Goal: Task Accomplishment & Management: Manage account settings

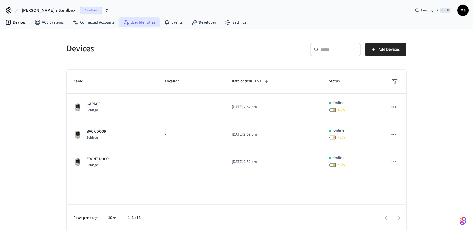
click at [147, 22] on link "User Identities" at bounding box center [139, 22] width 41 height 10
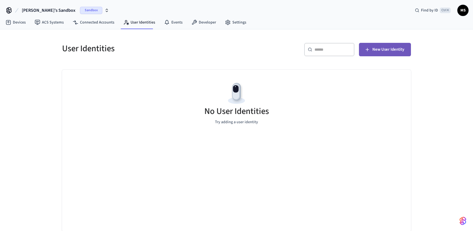
click at [386, 51] on span "New User Identity" at bounding box center [389, 49] width 32 height 7
click at [186, 122] on div "No User Identities Try adding a user identity" at bounding box center [236, 103] width 349 height 67
click at [173, 121] on div "No User Identities Try adding a user identity" at bounding box center [236, 103] width 349 height 67
click at [330, 120] on div "No User Identities Try adding a user identity" at bounding box center [236, 103] width 349 height 67
click at [345, 136] on div "No User Identities Try adding a user identity" at bounding box center [236, 151] width 349 height 162
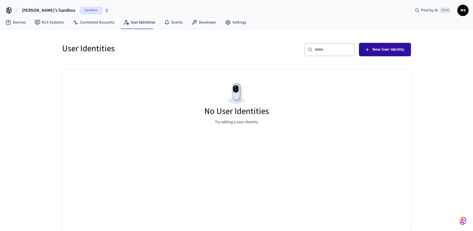
click at [387, 48] on span "New User Identity" at bounding box center [389, 49] width 32 height 7
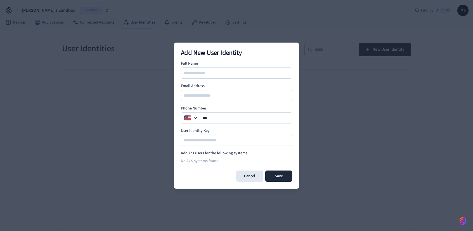
click at [236, 67] on div at bounding box center [236, 72] width 111 height 11
click at [237, 70] on input at bounding box center [237, 73] width 111 height 7
type input "********"
click at [219, 94] on input "email" at bounding box center [237, 95] width 111 height 7
type input "**********"
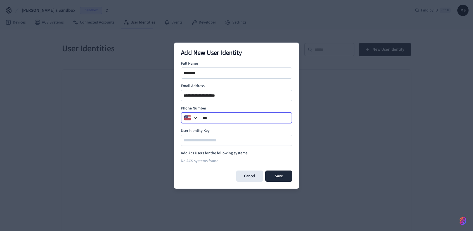
click at [241, 115] on input "**" at bounding box center [246, 117] width 92 height 7
click at [209, 140] on input at bounding box center [237, 140] width 111 height 7
type input "****"
click at [279, 175] on button "Save" at bounding box center [279, 175] width 27 height 11
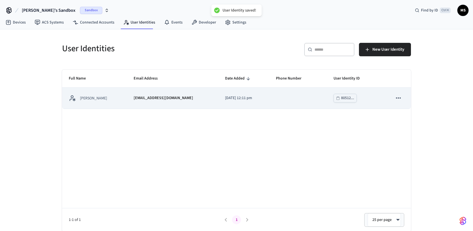
click at [161, 99] on p "[EMAIL_ADDRESS][DOMAIN_NAME]" at bounding box center [164, 98] width 60 height 6
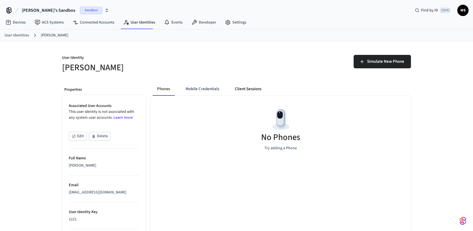
click at [244, 91] on button "Client Sessions" at bounding box center [249, 88] width 36 height 13
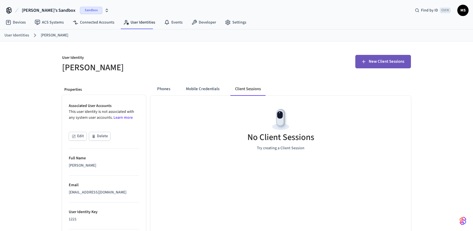
click at [391, 58] on span "New Client Sessions" at bounding box center [387, 61] width 36 height 7
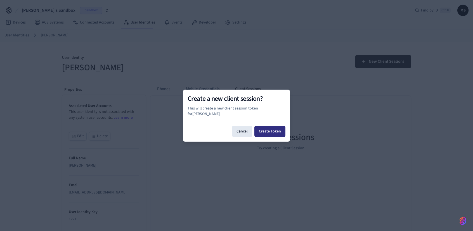
click at [282, 129] on button "Create Token" at bounding box center [270, 131] width 31 height 11
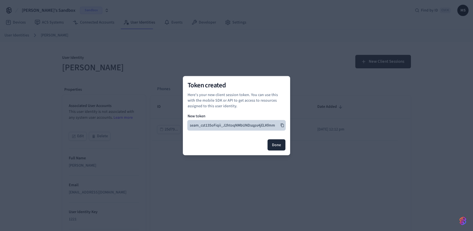
click at [282, 125] on icon at bounding box center [283, 125] width 4 height 4
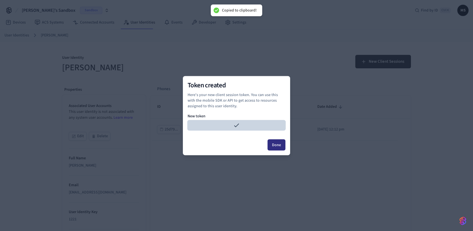
click at [281, 147] on button "Done" at bounding box center [277, 144] width 18 height 11
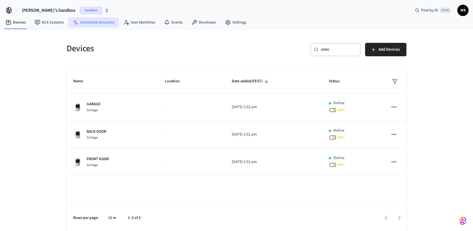
click at [98, 23] on link "Connected Accounts" at bounding box center [93, 22] width 51 height 10
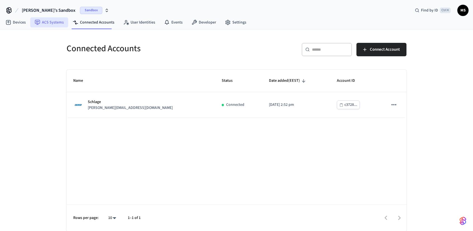
click at [56, 22] on link "ACS Systems" at bounding box center [49, 22] width 38 height 10
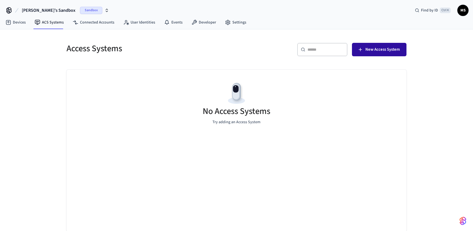
click at [372, 50] on span "New Access System" at bounding box center [383, 49] width 34 height 7
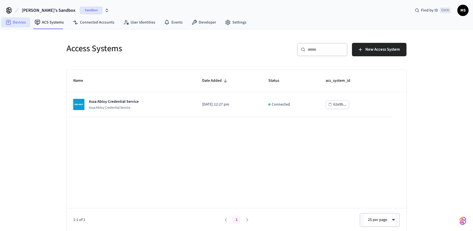
click at [22, 22] on link "Devices" at bounding box center [15, 22] width 29 height 10
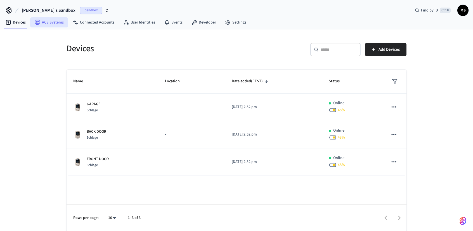
click at [39, 21] on icon at bounding box center [37, 22] width 5 height 5
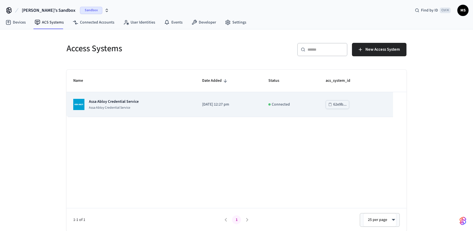
click at [167, 104] on div "Assa Abloy Credential Service Assa Abloy Credential Service" at bounding box center [131, 104] width 116 height 11
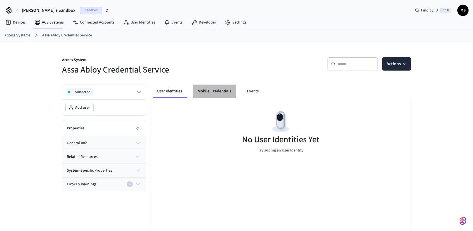
click at [210, 94] on button "Mobile Credentials" at bounding box center [214, 91] width 43 height 13
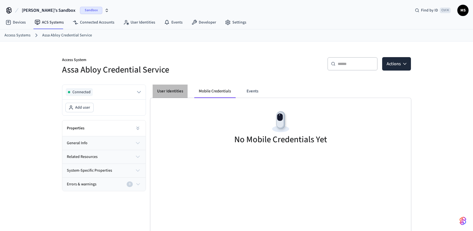
click at [177, 90] on button "User Identities" at bounding box center [170, 91] width 35 height 13
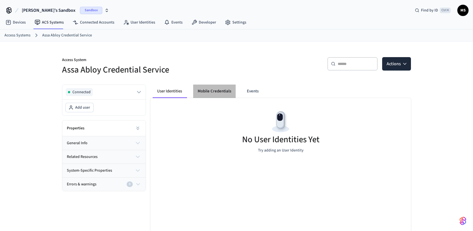
click at [210, 92] on button "Mobile Credentials" at bounding box center [214, 91] width 43 height 13
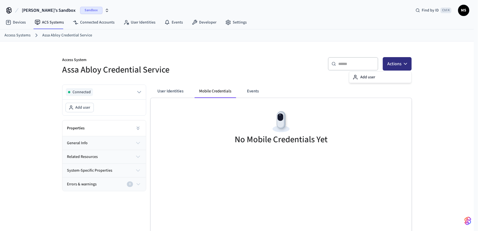
click at [406, 63] on icon "button" at bounding box center [405, 63] width 3 height 1
click at [247, 115] on div "No Mobile Credentials Yet" at bounding box center [281, 128] width 261 height 61
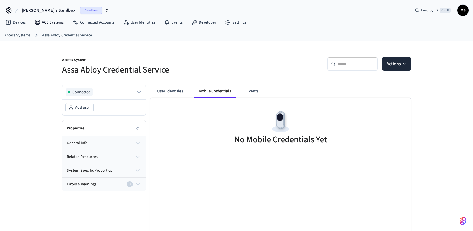
click at [251, 129] on div "No Mobile Credentials Yet" at bounding box center [281, 128] width 261 height 61
click at [259, 92] on button "Events" at bounding box center [252, 91] width 21 height 13
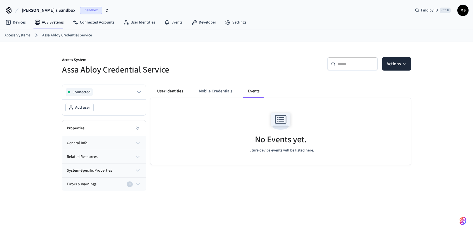
click at [181, 92] on button "User Identities" at bounding box center [170, 91] width 35 height 13
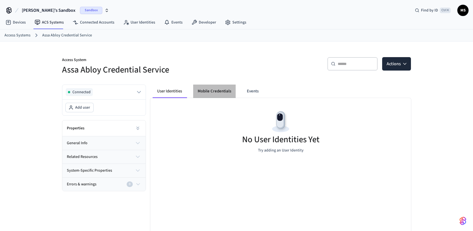
click at [217, 93] on button "Mobile Credentials" at bounding box center [214, 91] width 43 height 13
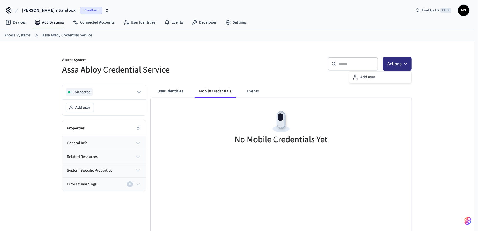
click at [399, 65] on button "Actions" at bounding box center [397, 63] width 29 height 13
click at [391, 75] on div "Add user" at bounding box center [380, 77] width 60 height 9
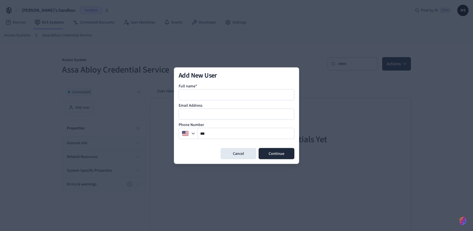
click at [219, 89] on div at bounding box center [237, 94] width 116 height 11
click at [219, 94] on input at bounding box center [236, 94] width 115 height 7
click at [234, 155] on button "Cancel" at bounding box center [239, 153] width 36 height 11
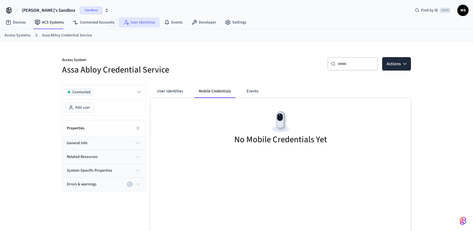
click at [133, 23] on link "User Identities" at bounding box center [139, 22] width 41 height 10
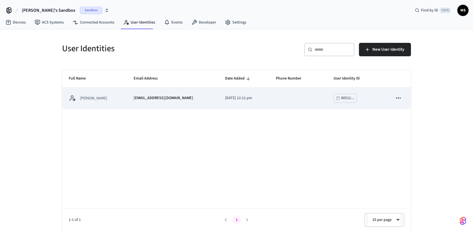
click at [107, 100] on div "[PERSON_NAME]" at bounding box center [94, 98] width 51 height 7
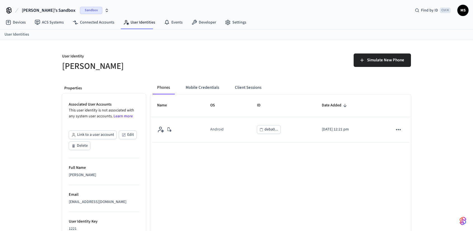
click at [97, 133] on button "Link to a user account" at bounding box center [93, 134] width 48 height 9
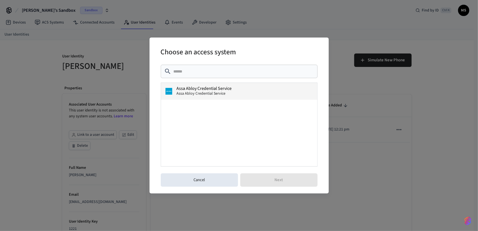
click at [205, 94] on span "Assa Abloy Credential Service" at bounding box center [201, 94] width 49 height 6
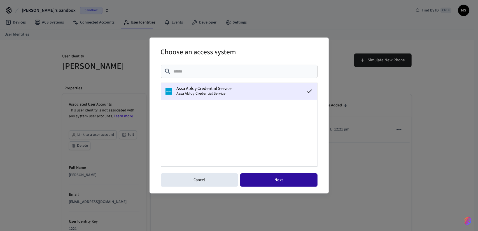
click at [279, 173] on button "Next" at bounding box center [278, 179] width 77 height 13
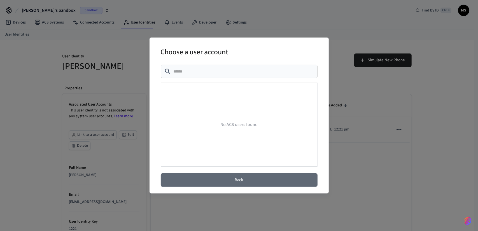
click at [271, 179] on button "Back" at bounding box center [239, 179] width 157 height 13
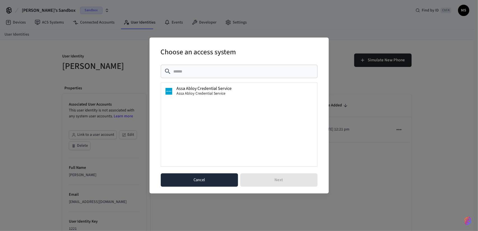
click at [212, 181] on button "Cancel" at bounding box center [199, 179] width 77 height 13
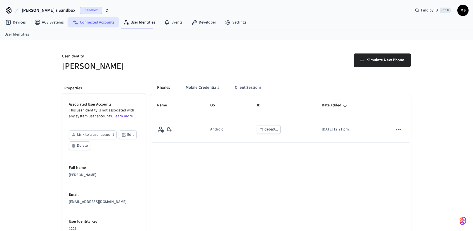
click at [96, 23] on link "Connected Accounts" at bounding box center [93, 22] width 51 height 10
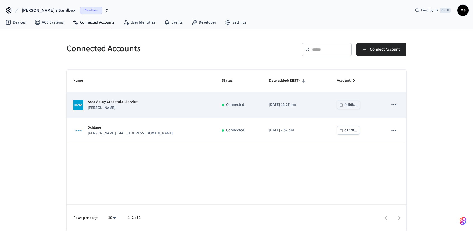
click at [137, 108] on div "Assa Abloy Credential Service [PERSON_NAME]" at bounding box center [140, 105] width 135 height 12
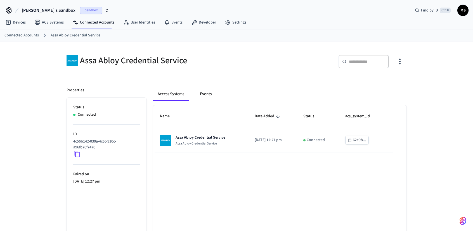
click at [206, 93] on button "Events" at bounding box center [206, 93] width 21 height 13
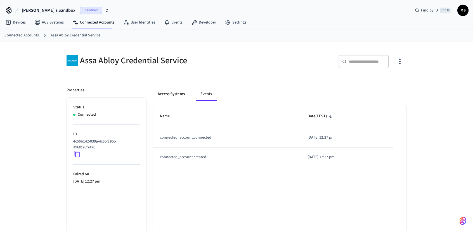
click at [175, 93] on button "Access Systems" at bounding box center [171, 93] width 36 height 13
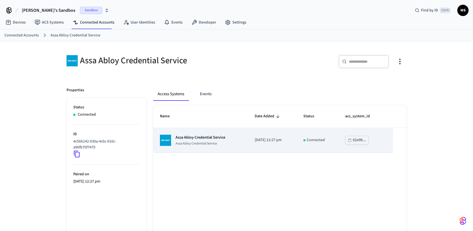
click at [214, 139] on p "Assa Abloy Credential Service" at bounding box center [201, 138] width 50 height 6
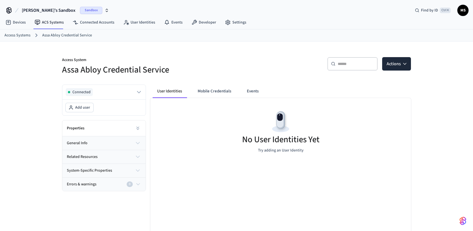
click at [138, 143] on icon "button" at bounding box center [138, 143] width 7 height 7
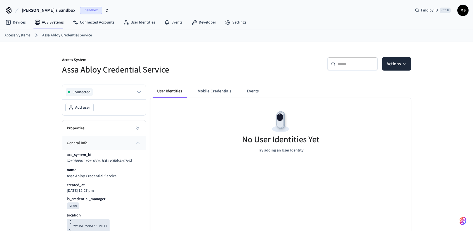
click at [137, 143] on icon "button" at bounding box center [138, 143] width 7 height 7
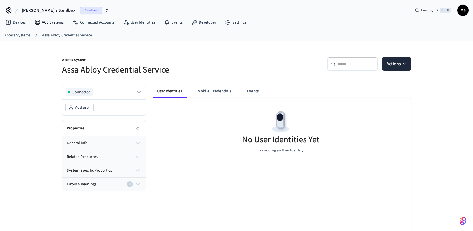
click at [236, 152] on div "No User Identities Yet Try adding an User Identity" at bounding box center [281, 131] width 261 height 67
click at [295, 156] on div "No User Identities Yet Try adding an User Identity" at bounding box center [281, 131] width 261 height 67
click at [291, 152] on p "Try adding an User Identity" at bounding box center [281, 150] width 46 height 6
click at [399, 66] on button "Actions" at bounding box center [397, 63] width 29 height 13
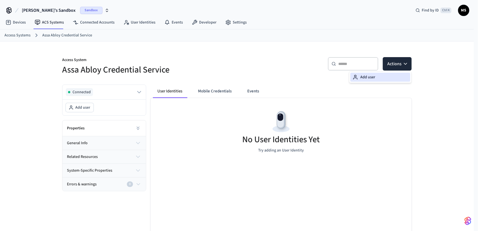
click at [386, 78] on div "Add user" at bounding box center [380, 77] width 60 height 9
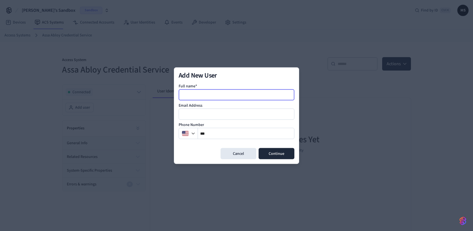
click at [247, 97] on input at bounding box center [236, 94] width 115 height 7
type input "**********"
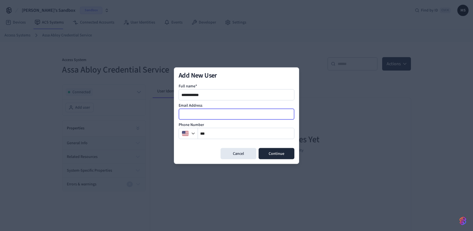
click at [245, 112] on input "email" at bounding box center [236, 114] width 115 height 7
type input "**********"
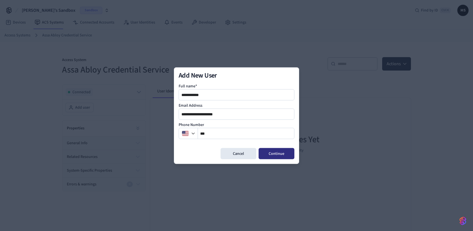
click at [290, 155] on button "Continue" at bounding box center [277, 153] width 36 height 11
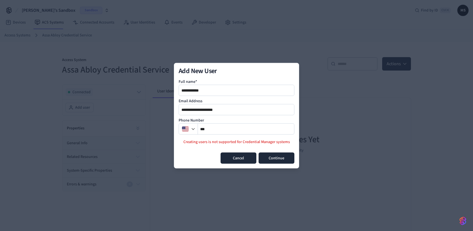
click at [247, 159] on button "Cancel" at bounding box center [239, 157] width 36 height 11
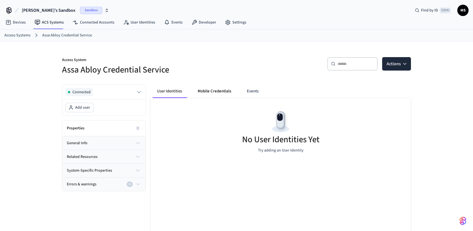
click at [222, 93] on button "Mobile Credentials" at bounding box center [214, 91] width 43 height 13
click at [308, 181] on div "No Mobile Credentials Yet" at bounding box center [281, 179] width 261 height 162
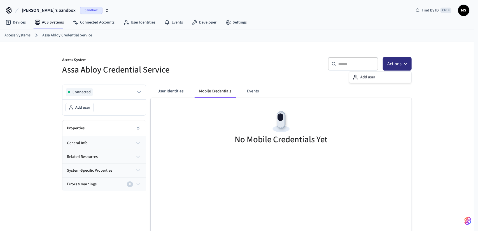
click at [409, 59] on button "Actions" at bounding box center [397, 63] width 29 height 13
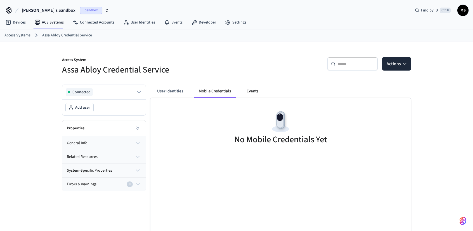
click at [259, 88] on button "Events" at bounding box center [252, 91] width 21 height 13
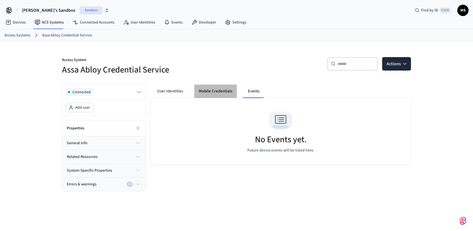
click at [216, 92] on button "Mobile Credentials" at bounding box center [215, 91] width 43 height 13
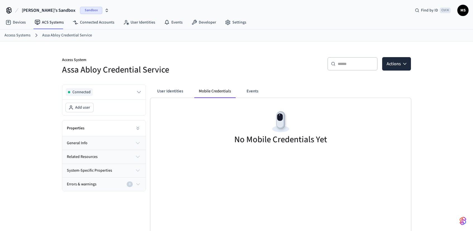
click at [107, 140] on button "general info" at bounding box center [103, 142] width 83 height 13
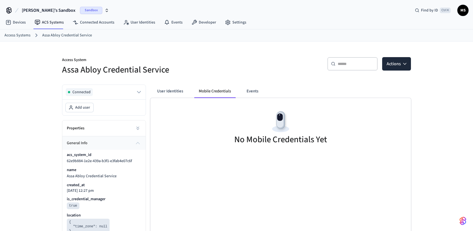
click at [112, 140] on button "general info" at bounding box center [103, 142] width 83 height 13
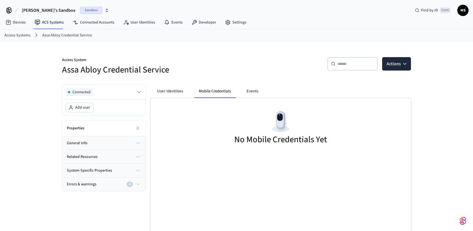
click at [244, 153] on div "No Mobile Credentials Yet" at bounding box center [281, 128] width 261 height 61
click at [98, 24] on link "Connected Accounts" at bounding box center [93, 22] width 51 height 10
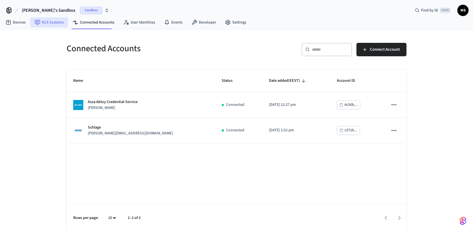
click at [60, 27] on link "ACS Systems" at bounding box center [49, 22] width 38 height 10
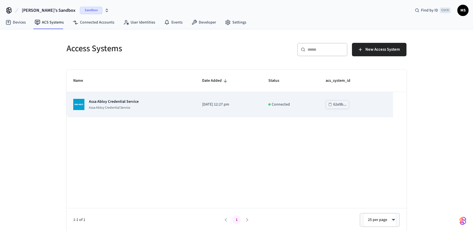
click at [185, 107] on td "Assa Abloy Credential Service Assa Abloy Credential Service" at bounding box center [131, 104] width 129 height 25
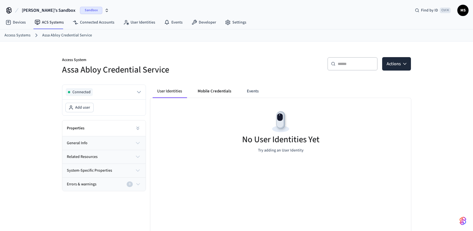
click at [202, 94] on button "Mobile Credentials" at bounding box center [214, 91] width 43 height 13
click at [210, 122] on div "No Mobile Credentials Yet" at bounding box center [281, 128] width 261 height 61
click at [186, 122] on div "No Mobile Credentials Yet" at bounding box center [281, 128] width 261 height 61
click at [89, 105] on button "Add user" at bounding box center [80, 107] width 28 height 9
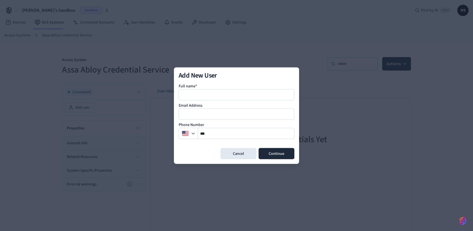
click at [233, 94] on input at bounding box center [236, 94] width 115 height 7
click at [237, 151] on button "Cancel" at bounding box center [239, 153] width 36 height 11
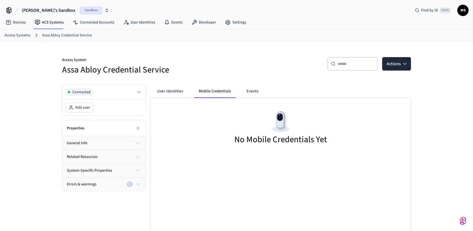
click at [108, 139] on button "general info" at bounding box center [103, 142] width 83 height 13
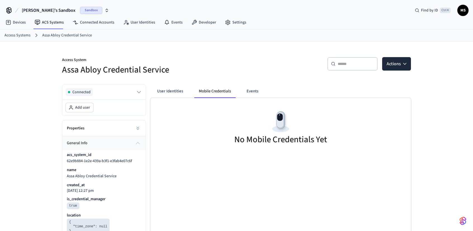
click at [108, 140] on button "general info" at bounding box center [103, 142] width 83 height 13
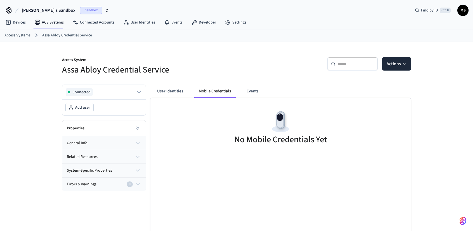
click at [76, 35] on link "Assa Abloy Credential Service" at bounding box center [67, 35] width 50 height 6
click at [64, 22] on link "ACS Systems" at bounding box center [49, 22] width 38 height 10
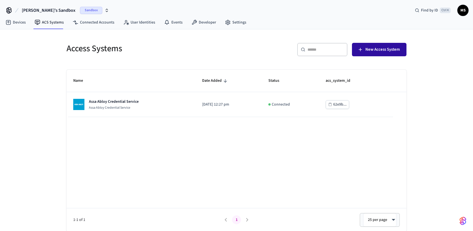
click at [388, 55] on button "New Access System" at bounding box center [379, 49] width 55 height 13
click at [22, 25] on link "Devices" at bounding box center [15, 22] width 29 height 10
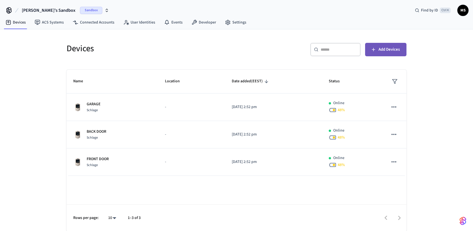
click at [400, 48] on button "Add Devices" at bounding box center [385, 49] width 41 height 13
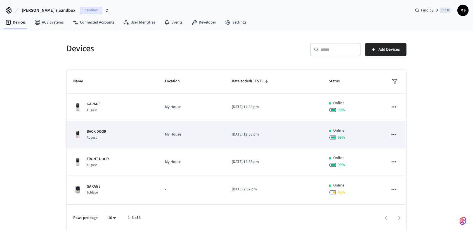
click at [151, 136] on div "BACK DOOR August" at bounding box center [112, 135] width 78 height 12
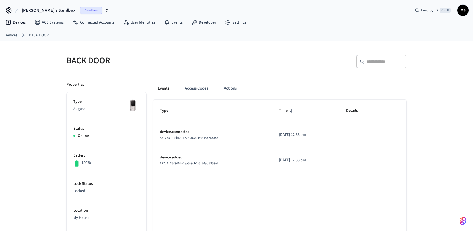
click at [133, 101] on img at bounding box center [133, 106] width 14 height 14
click at [132, 107] on img at bounding box center [133, 106] width 14 height 14
click at [201, 86] on button "Access Codes" at bounding box center [196, 88] width 32 height 13
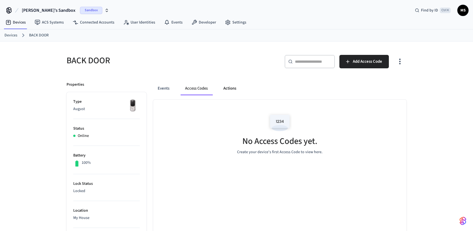
click at [227, 86] on button "Actions" at bounding box center [230, 88] width 22 height 13
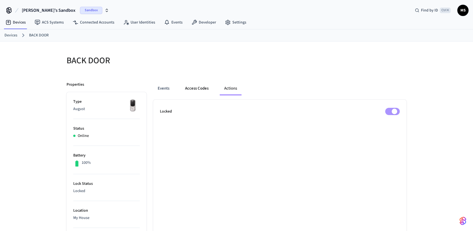
click at [194, 89] on button "Access Codes" at bounding box center [197, 88] width 32 height 13
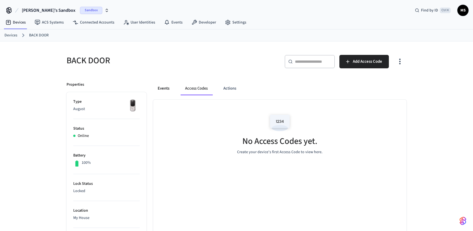
click at [168, 87] on button "Events" at bounding box center [163, 88] width 21 height 13
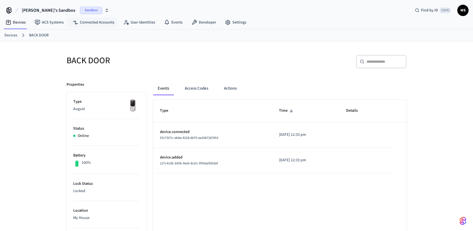
click at [46, 12] on span "[PERSON_NAME]'s Sandbox" at bounding box center [49, 10] width 54 height 7
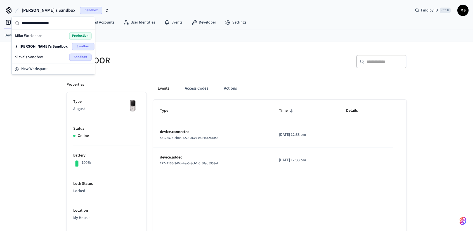
click at [51, 37] on div "Miko Workspace Production" at bounding box center [53, 35] width 77 height 7
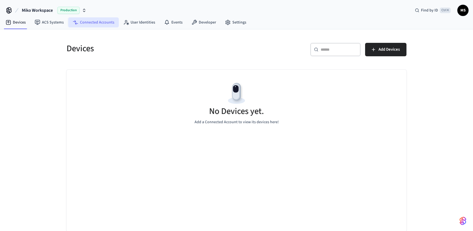
click at [96, 24] on link "Connected Accounts" at bounding box center [93, 22] width 51 height 10
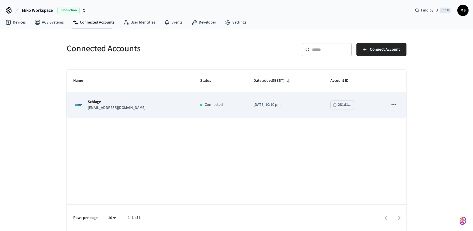
click at [141, 104] on div "Schlage [EMAIL_ADDRESS][DOMAIN_NAME]" at bounding box center [130, 105] width 114 height 12
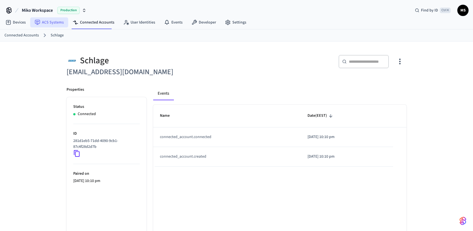
click at [60, 25] on link "ACS Systems" at bounding box center [49, 22] width 38 height 10
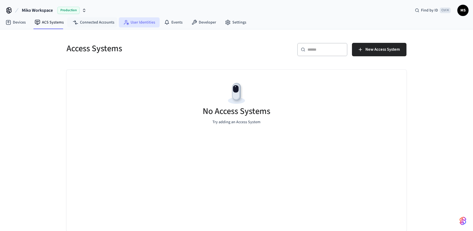
click at [136, 23] on link "User Identities" at bounding box center [139, 22] width 41 height 10
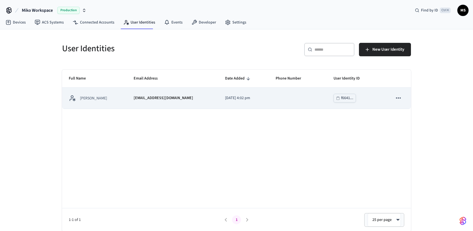
click at [219, 103] on td "[DATE] 4:02 pm" at bounding box center [244, 98] width 51 height 21
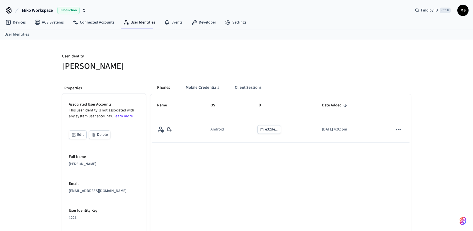
click at [211, 89] on button "Mobile Credentials" at bounding box center [202, 87] width 43 height 13
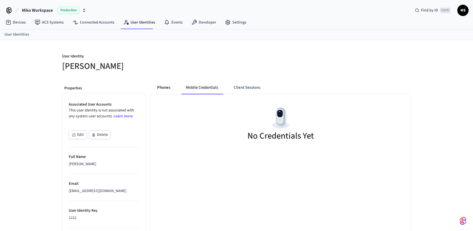
click at [159, 88] on button "Phones" at bounding box center [164, 87] width 22 height 13
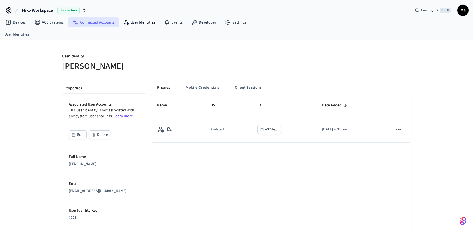
click at [98, 21] on link "Connected Accounts" at bounding box center [93, 22] width 51 height 10
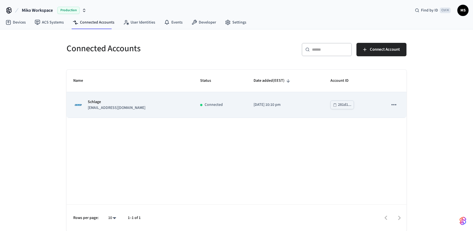
click at [139, 103] on div "Schlage [EMAIL_ADDRESS][DOMAIN_NAME]" at bounding box center [130, 105] width 114 height 12
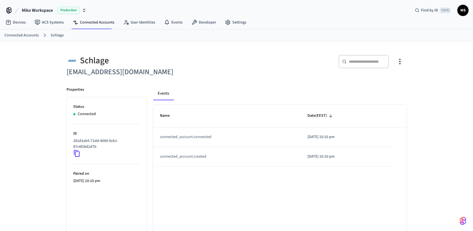
click at [398, 64] on icon "button" at bounding box center [400, 61] width 9 height 9
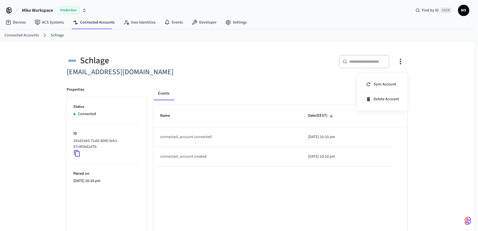
click at [247, 87] on div at bounding box center [239, 115] width 478 height 231
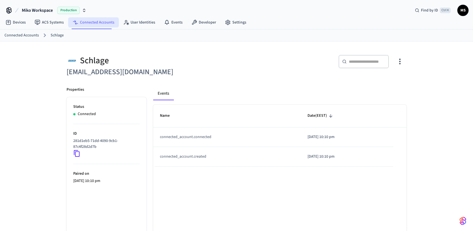
click at [98, 24] on link "Connected Accounts" at bounding box center [93, 22] width 51 height 10
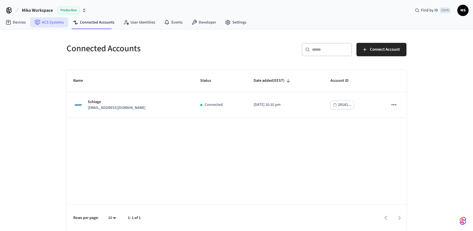
click at [41, 21] on link "ACS Systems" at bounding box center [49, 22] width 38 height 10
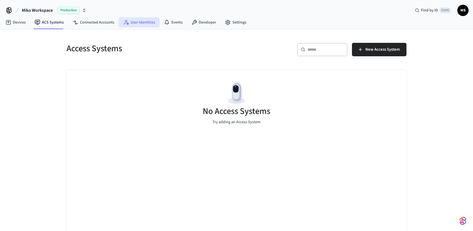
click at [139, 20] on link "User Identities" at bounding box center [139, 22] width 41 height 10
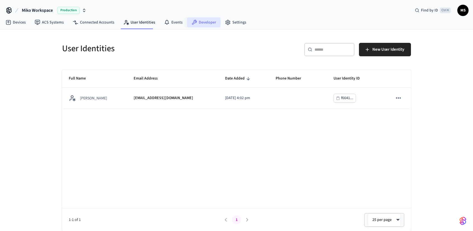
click at [198, 22] on link "Developer" at bounding box center [204, 22] width 34 height 10
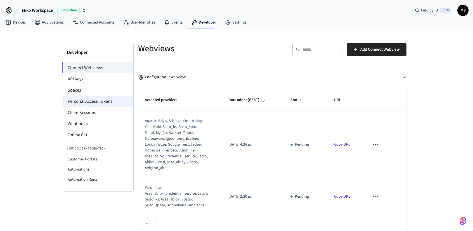
click at [101, 98] on li "Personal Access Tokens" at bounding box center [97, 101] width 71 height 11
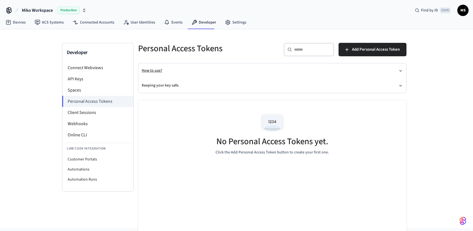
click at [162, 69] on button "How to use?" at bounding box center [272, 70] width 261 height 15
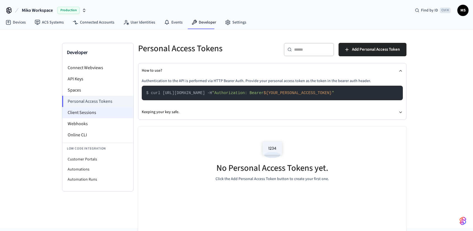
click at [103, 113] on li "Client Sessions" at bounding box center [97, 112] width 71 height 11
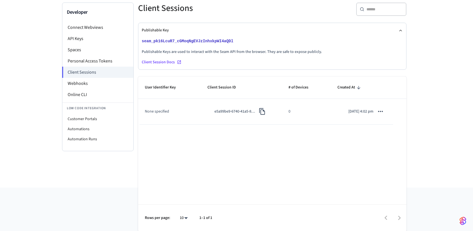
scroll to position [40, 0]
click at [166, 109] on td "None specified" at bounding box center [169, 111] width 63 height 25
click at [164, 113] on td "None specified" at bounding box center [169, 111] width 63 height 25
drag, startPoint x: 149, startPoint y: 114, endPoint x: 166, endPoint y: 111, distance: 17.6
click at [149, 114] on td "None specified" at bounding box center [169, 111] width 63 height 25
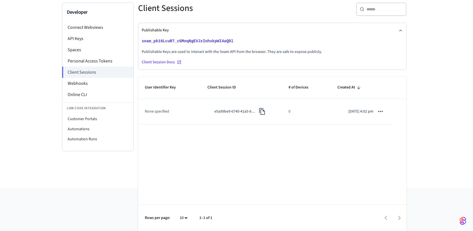
click at [167, 111] on td "None specified" at bounding box center [169, 111] width 63 height 25
click at [387, 109] on td "[DATE] 4:02 pm" at bounding box center [362, 111] width 62 height 25
click at [385, 110] on button "sticky table" at bounding box center [381, 111] width 12 height 12
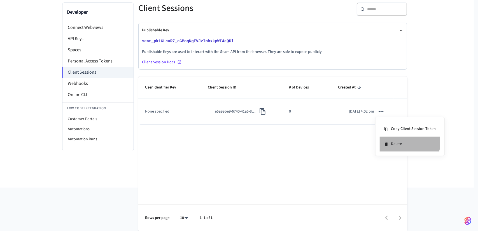
click at [402, 140] on li "Delete" at bounding box center [409, 144] width 60 height 15
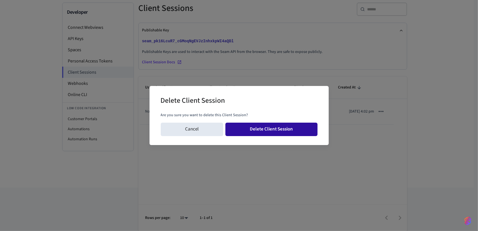
click at [293, 128] on button "Delete Client Session" at bounding box center [271, 129] width 92 height 13
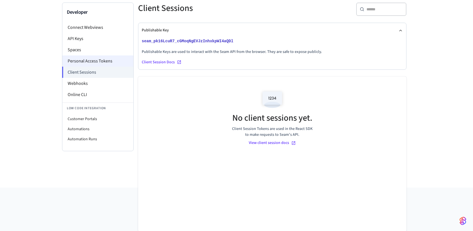
click at [96, 63] on li "Personal Access Tokens" at bounding box center [97, 60] width 71 height 11
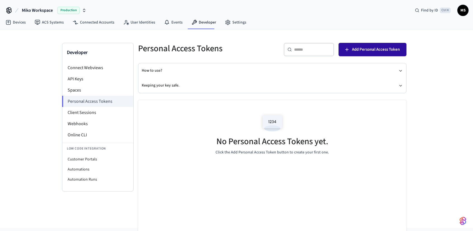
click at [377, 54] on button "Add Personal Access Token" at bounding box center [373, 49] width 68 height 13
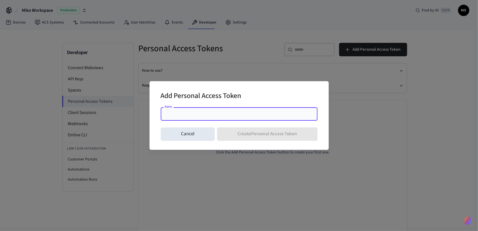
click at [226, 115] on input "Name" at bounding box center [239, 114] width 150 height 6
type input "**********"
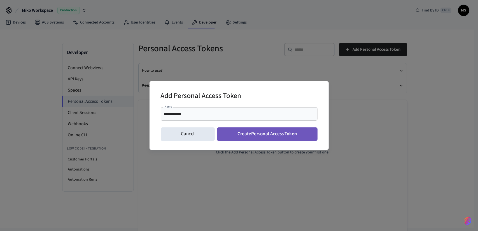
click at [255, 135] on button "Create Personal Access Token" at bounding box center [267, 133] width 100 height 13
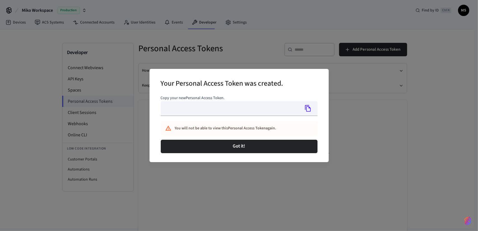
type input "**********"
click at [308, 108] on icon "Copy" at bounding box center [307, 108] width 7 height 7
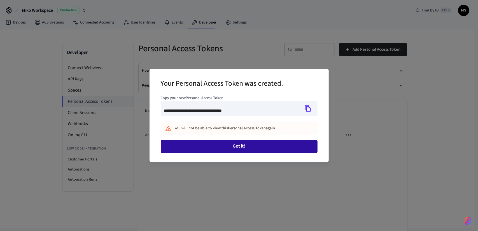
click at [289, 149] on button "Got it!" at bounding box center [239, 146] width 157 height 13
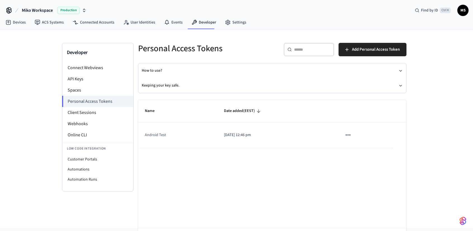
drag, startPoint x: 358, startPoint y: 136, endPoint x: 346, endPoint y: 134, distance: 12.2
click at [358, 136] on td "sticky table" at bounding box center [365, 134] width 58 height 25
click at [346, 134] on icon "sticky table" at bounding box center [348, 134] width 5 height 1
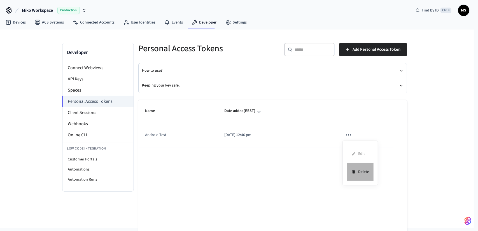
click at [359, 169] on li "Delete" at bounding box center [360, 172] width 27 height 18
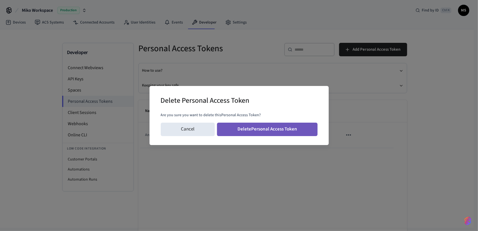
click at [300, 126] on button "Delete Personal Access Token" at bounding box center [267, 129] width 100 height 13
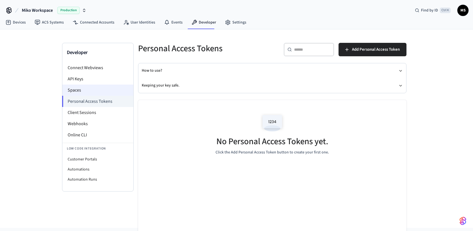
click at [98, 92] on li "Spaces" at bounding box center [97, 90] width 71 height 11
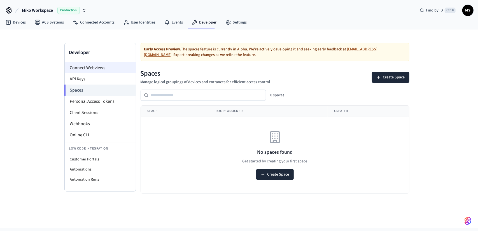
click at [106, 70] on li "Connect Webviews" at bounding box center [100, 67] width 71 height 11
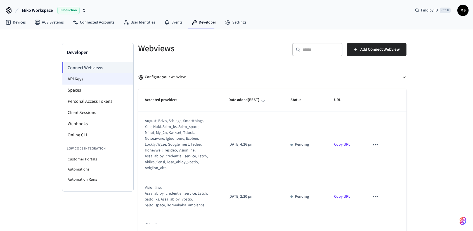
click at [102, 81] on li "API Keys" at bounding box center [97, 78] width 71 height 11
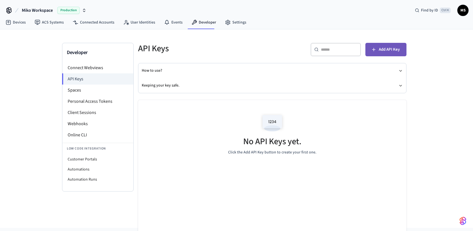
click at [389, 49] on span "Add API Key" at bounding box center [389, 49] width 21 height 7
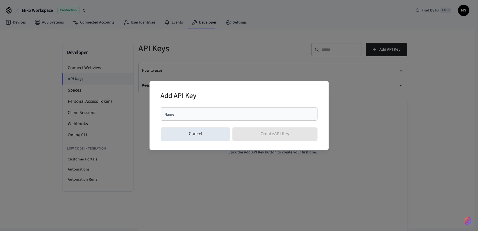
click at [236, 119] on div "Name" at bounding box center [239, 113] width 157 height 13
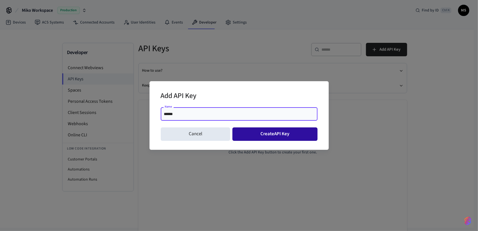
type input "******"
click at [273, 133] on button "Create API Key" at bounding box center [274, 133] width 85 height 13
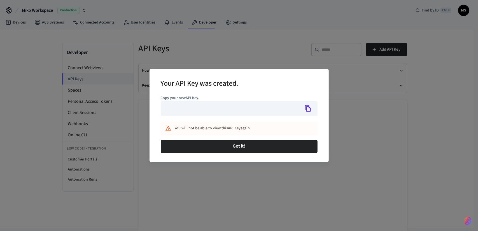
type input "**********"
click at [311, 109] on icon "Copy" at bounding box center [307, 108] width 7 height 7
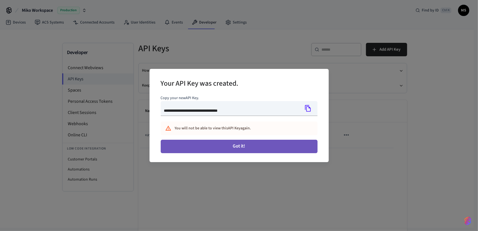
click at [293, 148] on button "Got it!" at bounding box center [239, 146] width 157 height 13
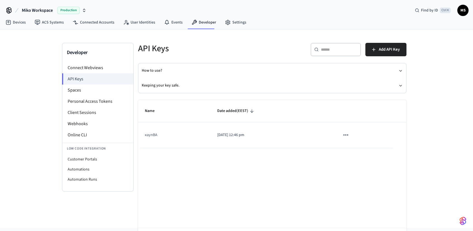
click at [350, 137] on icon "sticky table" at bounding box center [345, 134] width 7 height 7
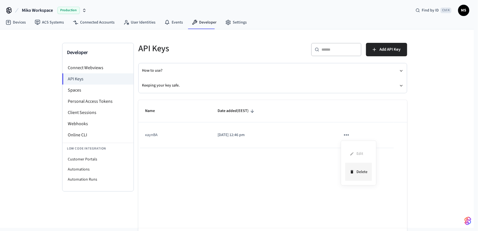
click at [365, 177] on li "Delete" at bounding box center [358, 172] width 27 height 18
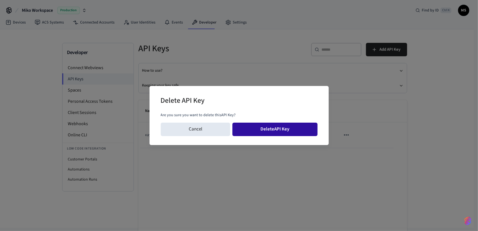
click at [297, 127] on button "Delete API Key" at bounding box center [274, 129] width 85 height 13
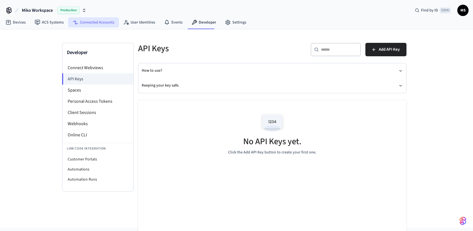
click at [81, 23] on link "Connected Accounts" at bounding box center [93, 22] width 51 height 10
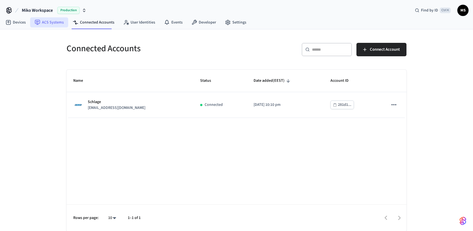
click at [55, 22] on link "ACS Systems" at bounding box center [49, 22] width 38 height 10
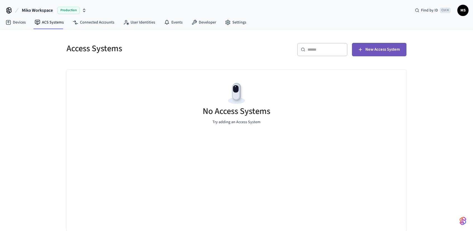
click at [382, 45] on button "New Access System" at bounding box center [379, 49] width 55 height 13
click at [11, 20] on icon at bounding box center [8, 22] width 5 height 5
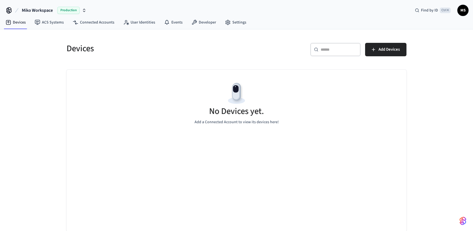
click at [48, 11] on span "Miko Workspace" at bounding box center [37, 10] width 31 height 7
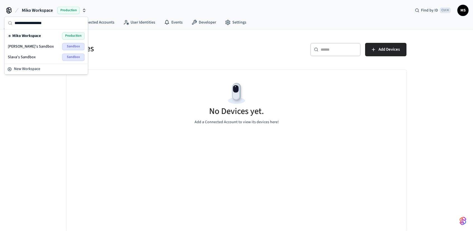
click at [36, 44] on span "[PERSON_NAME]'s Sandbox" at bounding box center [31, 47] width 46 height 6
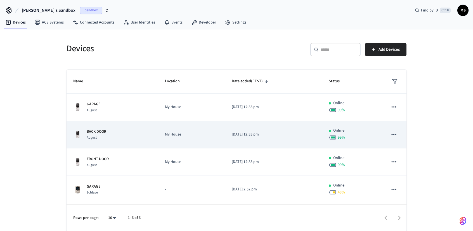
click at [141, 136] on div "BACK DOOR August" at bounding box center [112, 135] width 78 height 12
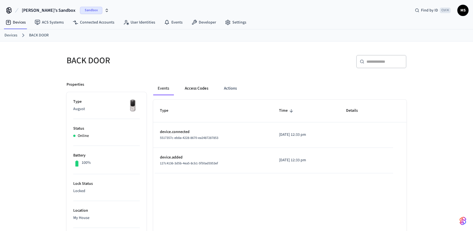
click at [198, 88] on button "Access Codes" at bounding box center [196, 88] width 32 height 13
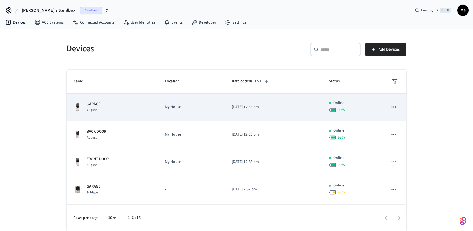
scroll to position [53, 0]
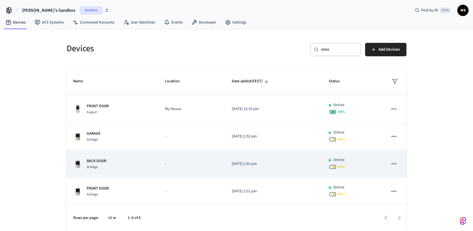
click at [139, 165] on div "BACK DOOR Schlage" at bounding box center [112, 164] width 78 height 12
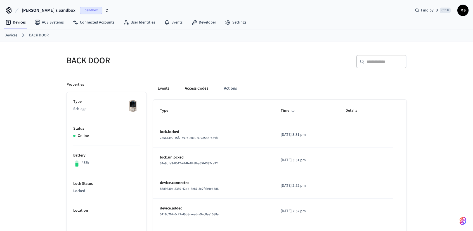
click at [196, 86] on button "Access Codes" at bounding box center [196, 88] width 32 height 13
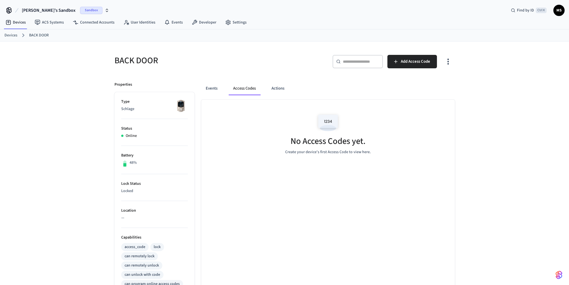
click at [108, 27] on nav "Devices ACS Systems Connected Accounts User Identities Events Developer Settings" at bounding box center [126, 22] width 250 height 13
click at [107, 24] on link "Connected Accounts" at bounding box center [93, 22] width 51 height 10
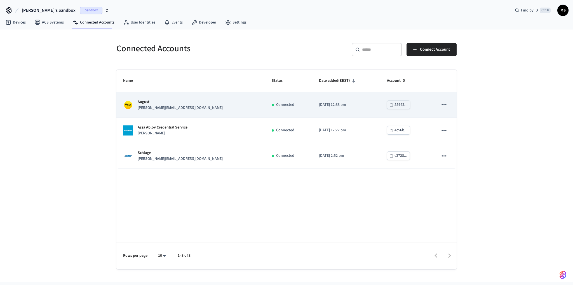
click at [276, 104] on p "Connected" at bounding box center [285, 105] width 18 height 6
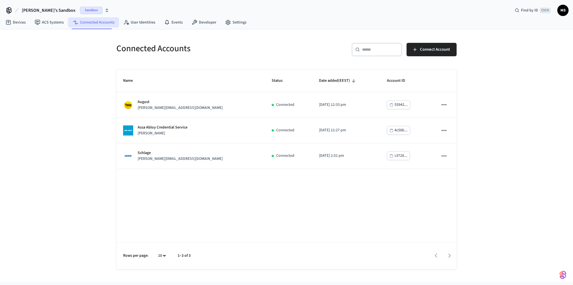
click at [68, 19] on link "Connected Accounts" at bounding box center [93, 22] width 51 height 10
click at [55, 22] on link "ACS Systems" at bounding box center [49, 22] width 38 height 10
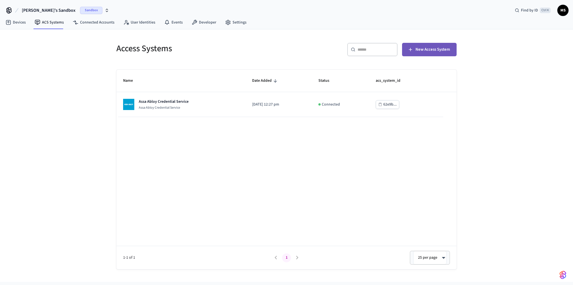
click at [420, 51] on span "New Access System" at bounding box center [433, 49] width 34 height 7
click at [27, 22] on link "Devices" at bounding box center [15, 22] width 29 height 10
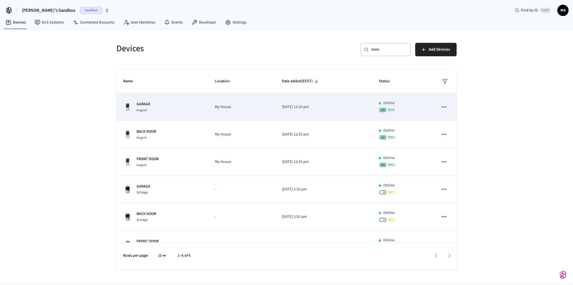
click at [445, 107] on td "sticky table" at bounding box center [443, 106] width 25 height 27
click at [440, 107] on icon "sticky table" at bounding box center [443, 106] width 7 height 7
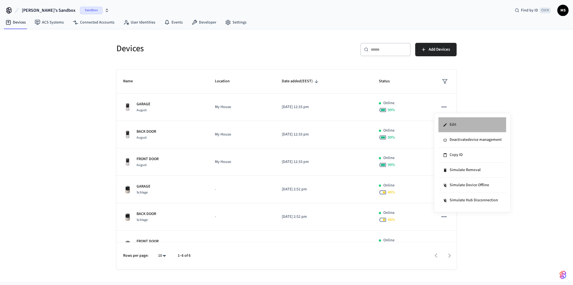
click at [473, 123] on li "Edit" at bounding box center [472, 124] width 68 height 15
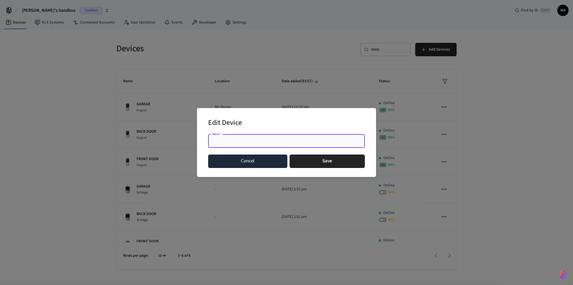
click at [258, 164] on button "Cancel" at bounding box center [247, 160] width 79 height 13
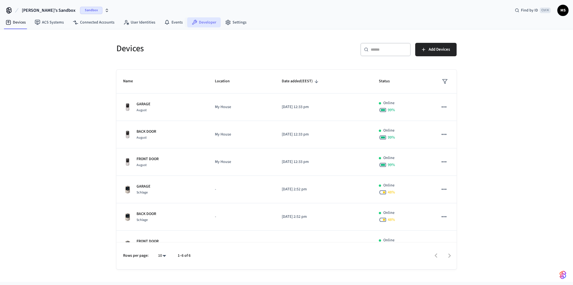
click at [202, 24] on link "Developer" at bounding box center [204, 22] width 34 height 10
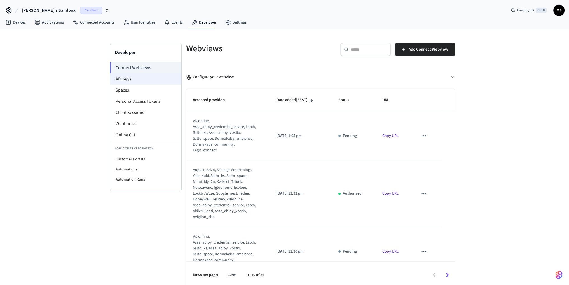
click at [146, 81] on li "API Keys" at bounding box center [145, 78] width 71 height 11
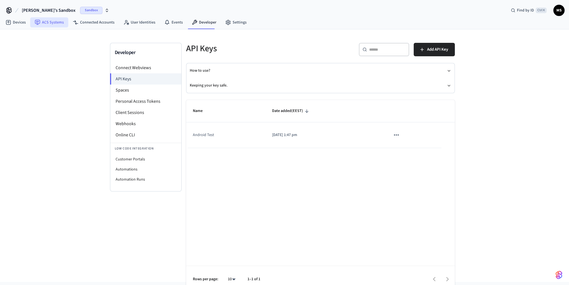
click at [58, 27] on link "ACS Systems" at bounding box center [49, 22] width 38 height 10
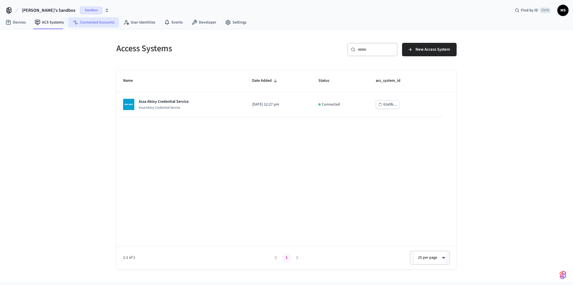
click at [102, 26] on link "Connected Accounts" at bounding box center [93, 22] width 51 height 10
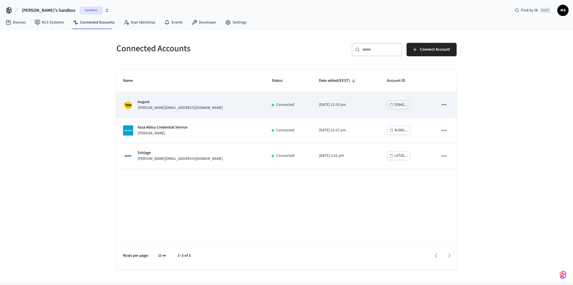
click at [450, 106] on button "sticky table" at bounding box center [444, 105] width 12 height 12
click at [445, 101] on div at bounding box center [286, 142] width 573 height 285
click at [226, 103] on div "[PERSON_NAME] [PERSON_NAME][EMAIL_ADDRESS][DOMAIN_NAME]" at bounding box center [190, 105] width 135 height 12
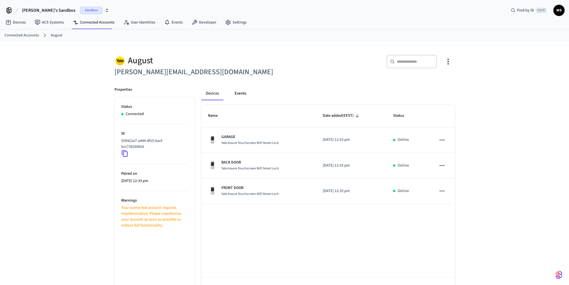
click at [238, 94] on button "Events" at bounding box center [240, 93] width 21 height 13
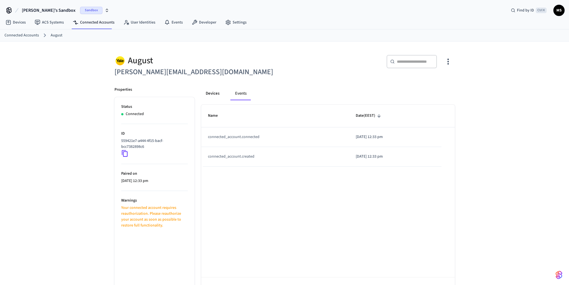
click at [217, 96] on button "Devices" at bounding box center [212, 93] width 23 height 13
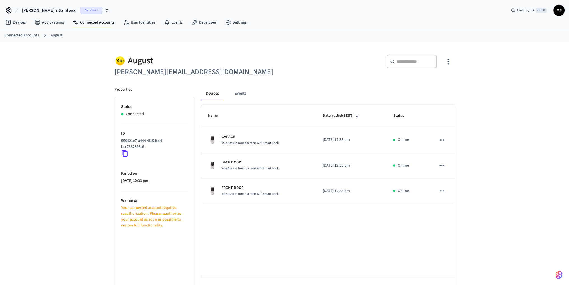
click at [477, 214] on div "[PERSON_NAME] [PERSON_NAME][EMAIL_ADDRESS][DOMAIN_NAME] ​ ​ Properties Status C…" at bounding box center [284, 172] width 569 height 263
click at [145, 23] on link "User Identities" at bounding box center [139, 22] width 41 height 10
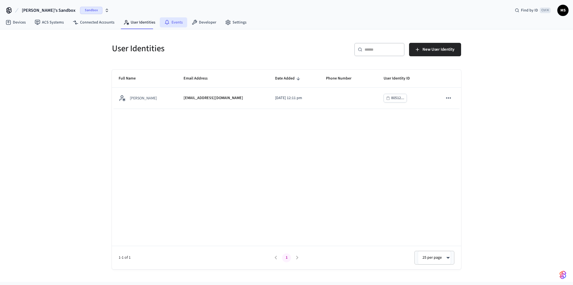
click at [175, 21] on link "Events" at bounding box center [173, 22] width 27 height 10
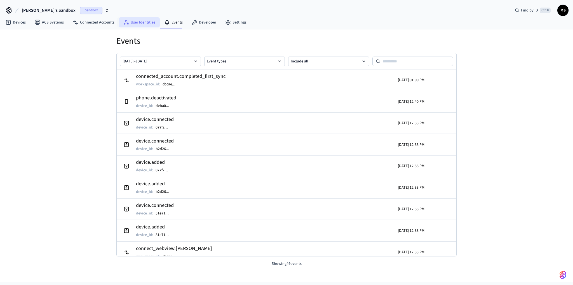
click at [147, 23] on link "User Identities" at bounding box center [139, 22] width 41 height 10
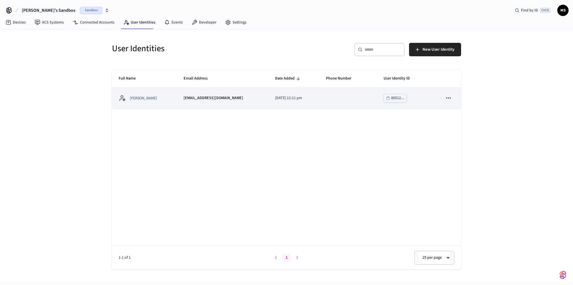
click at [285, 104] on td "[DATE] 12:11 pm" at bounding box center [293, 98] width 51 height 21
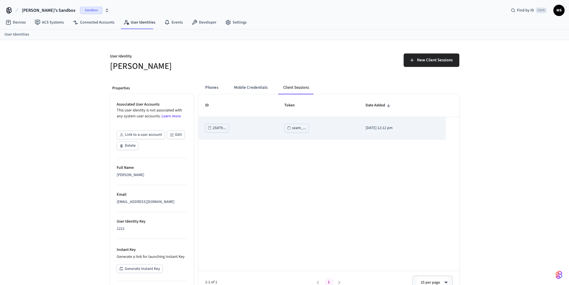
click at [368, 132] on td "[DATE] 12:12 pm" at bounding box center [401, 128] width 87 height 22
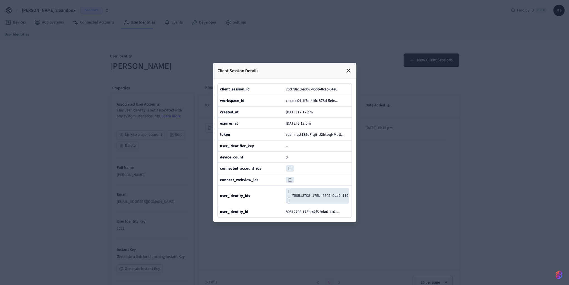
click at [470, 126] on div at bounding box center [284, 142] width 569 height 285
click at [348, 69] on icon at bounding box center [348, 70] width 3 height 3
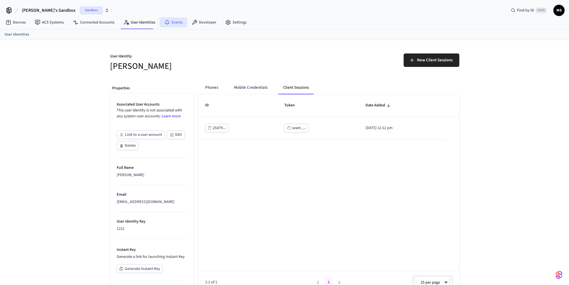
click at [177, 22] on link "Events" at bounding box center [173, 22] width 27 height 10
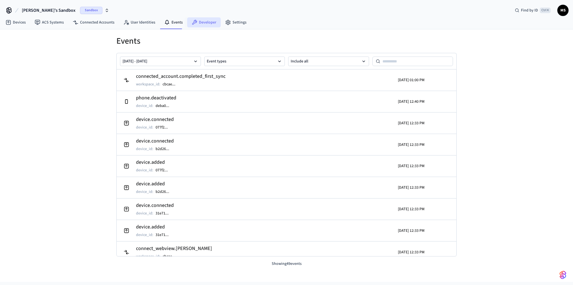
click at [204, 23] on link "Developer" at bounding box center [204, 22] width 34 height 10
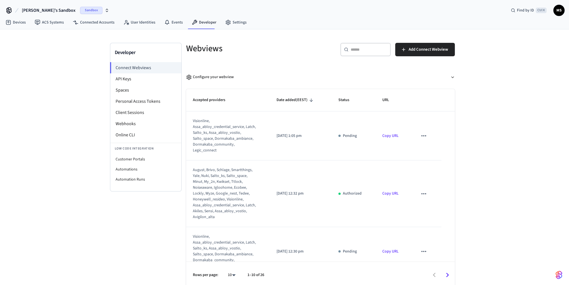
click at [477, 136] on div "Developer Connect Webviews API Keys Spaces Personal Access Tokens Client Sessio…" at bounding box center [284, 158] width 569 height 259
click at [163, 125] on li "Webhooks" at bounding box center [145, 123] width 71 height 11
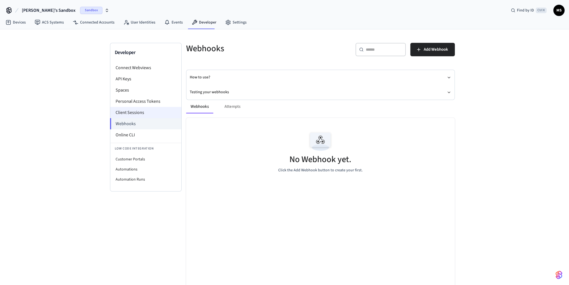
click at [150, 113] on li "Client Sessions" at bounding box center [145, 112] width 71 height 11
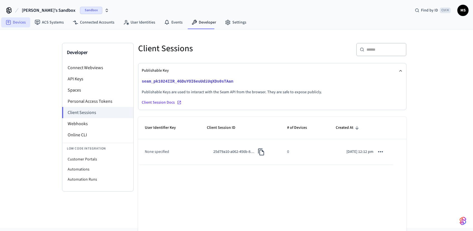
click at [22, 20] on link "Devices" at bounding box center [15, 22] width 29 height 10
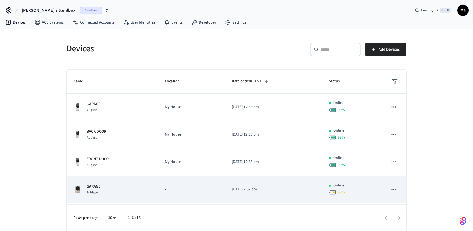
click at [184, 186] on p "-" at bounding box center [191, 189] width 53 height 6
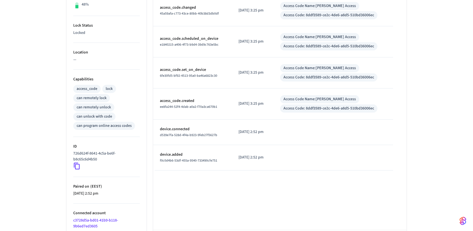
scroll to position [183, 0]
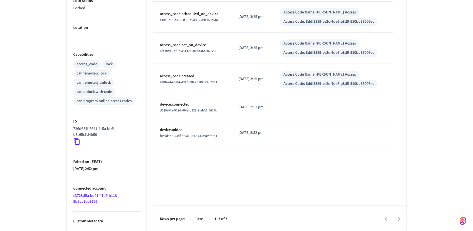
drag, startPoint x: 100, startPoint y: 219, endPoint x: 105, endPoint y: 215, distance: 5.6
click at [101, 219] on p "Custom Metadata" at bounding box center [106, 221] width 67 height 6
click at [117, 200] on li "Connected account c3728d5a-bd01-41b9-b118-9b6ed7ed3605" at bounding box center [106, 195] width 67 height 33
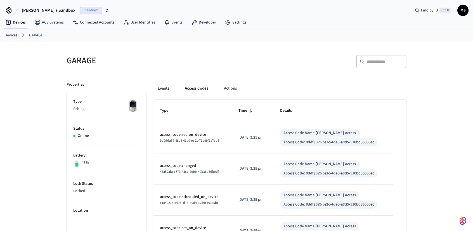
click at [189, 88] on button "Access Codes" at bounding box center [196, 88] width 32 height 13
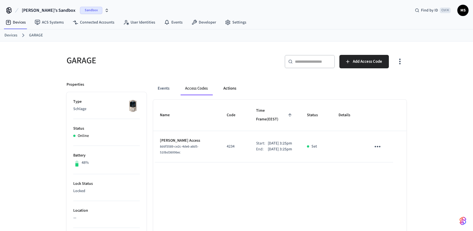
click at [226, 89] on button "Actions" at bounding box center [230, 88] width 22 height 13
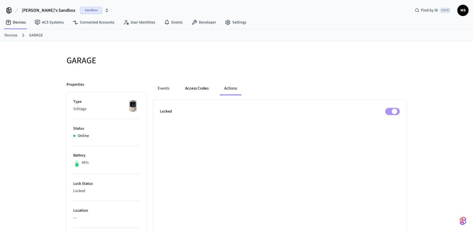
click at [196, 89] on button "Access Codes" at bounding box center [197, 88] width 32 height 13
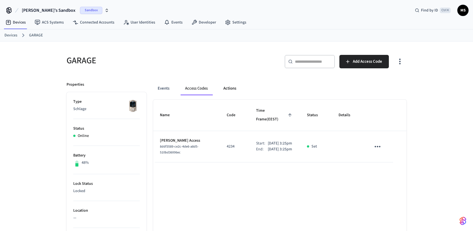
click at [220, 88] on button "Actions" at bounding box center [230, 88] width 22 height 13
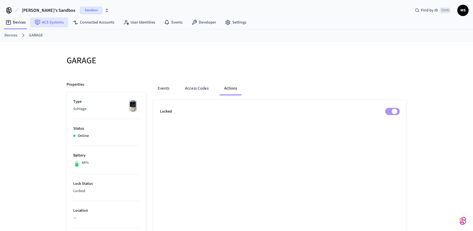
click at [43, 23] on link "ACS Systems" at bounding box center [49, 22] width 38 height 10
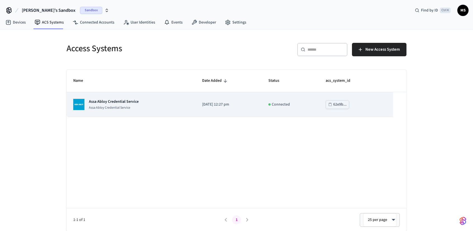
click at [121, 109] on p "Assa Abloy Credential Service" at bounding box center [114, 107] width 50 height 4
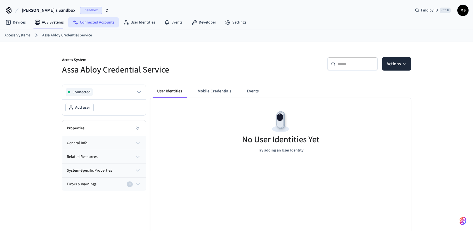
click at [112, 20] on link "Connected Accounts" at bounding box center [93, 22] width 51 height 10
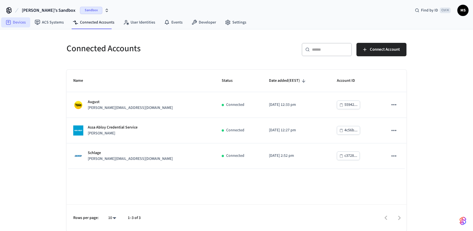
click at [17, 24] on link "Devices" at bounding box center [15, 22] width 29 height 10
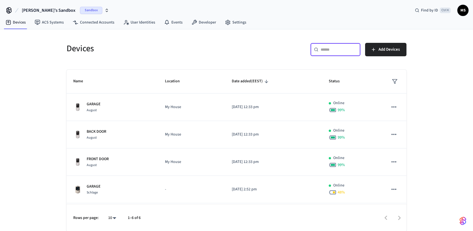
click at [343, 51] on input "text" at bounding box center [339, 50] width 36 height 6
click at [391, 50] on span "Add Devices" at bounding box center [389, 49] width 21 height 7
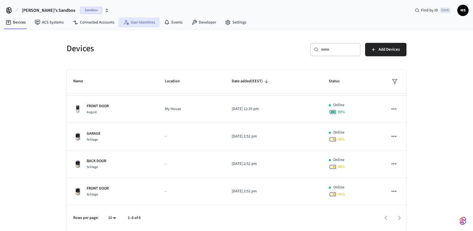
click at [148, 24] on link "User Identities" at bounding box center [139, 22] width 41 height 10
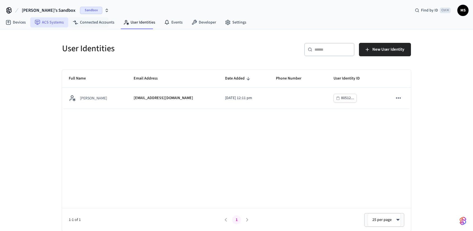
click at [54, 23] on link "ACS Systems" at bounding box center [49, 22] width 38 height 10
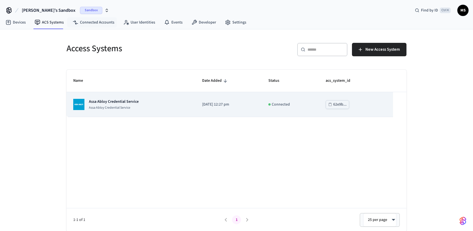
click at [107, 114] on td "Assa Abloy Credential Service Assa Abloy Credential Service" at bounding box center [131, 104] width 129 height 25
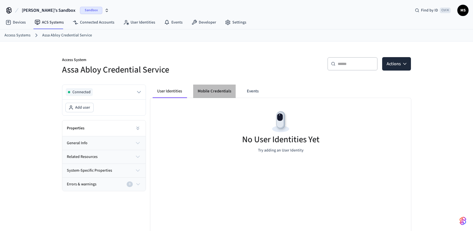
click at [196, 94] on button "Mobile Credentials" at bounding box center [214, 91] width 43 height 13
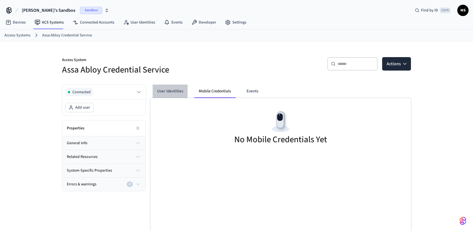
click at [178, 93] on button "User Identities" at bounding box center [170, 91] width 35 height 13
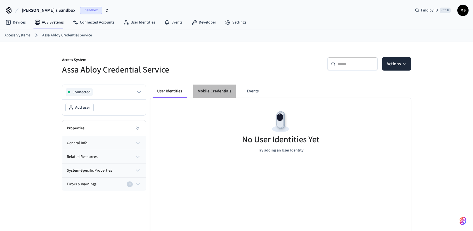
click at [194, 91] on button "Mobile Credentials" at bounding box center [214, 91] width 43 height 13
click at [266, 121] on div "No Mobile Credentials Yet" at bounding box center [281, 128] width 261 height 61
click at [98, 128] on div "Properties" at bounding box center [103, 128] width 83 height 16
click at [139, 126] on icon at bounding box center [138, 128] width 6 height 6
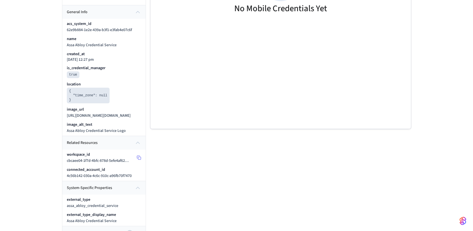
scroll to position [159, 0]
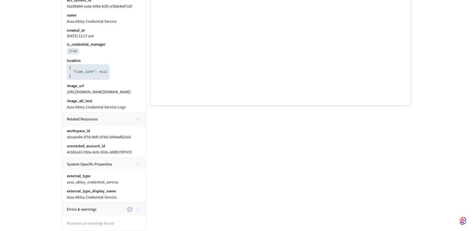
click at [104, 207] on div "Errors & warnings 0" at bounding box center [101, 210] width 68 height 6
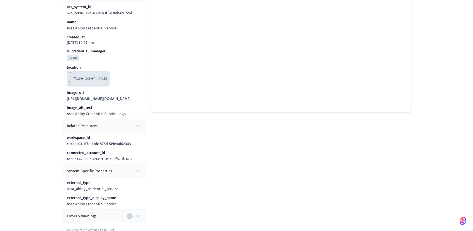
scroll to position [144, 0]
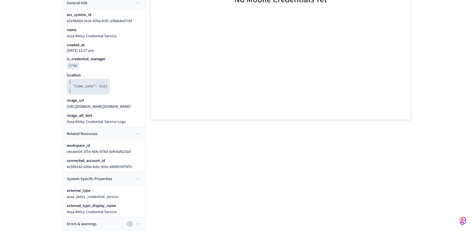
click at [116, 222] on div "Errors & warnings 0" at bounding box center [101, 224] width 68 height 6
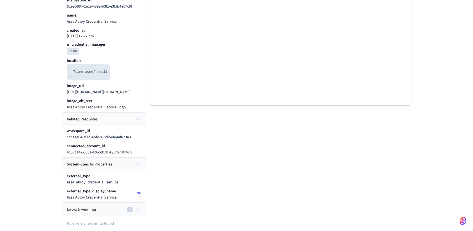
scroll to position [47, 0]
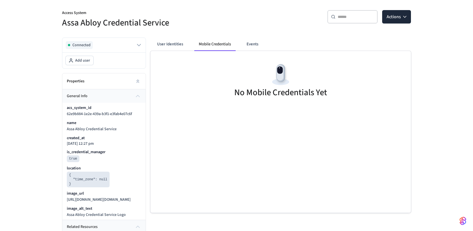
click at [105, 82] on div "Properties" at bounding box center [103, 81] width 83 height 16
click at [127, 78] on div "Properties" at bounding box center [103, 81] width 83 height 16
click at [137, 80] on icon at bounding box center [138, 80] width 2 height 1
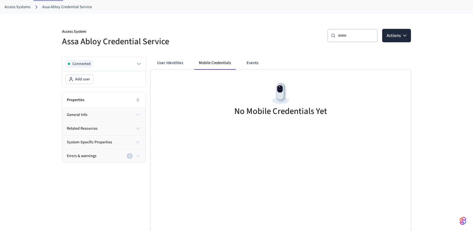
click at [119, 68] on div "Connected" at bounding box center [103, 64] width 83 height 15
click at [11, 7] on link "Access Systems" at bounding box center [17, 7] width 26 height 6
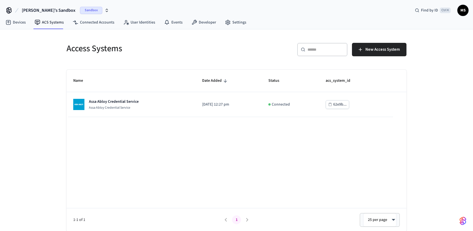
click at [48, 10] on span "[PERSON_NAME]'s Sandbox" at bounding box center [49, 10] width 54 height 7
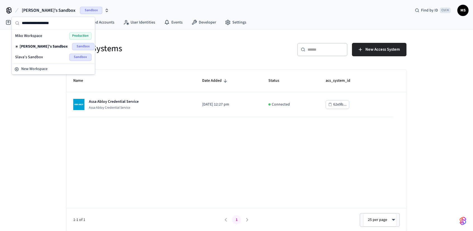
click at [50, 55] on div "Slava's Sandbox Sandbox" at bounding box center [53, 56] width 77 height 7
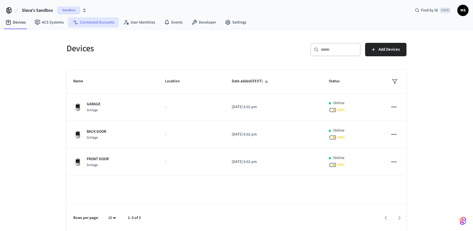
click at [96, 26] on link "Connected Accounts" at bounding box center [93, 22] width 51 height 10
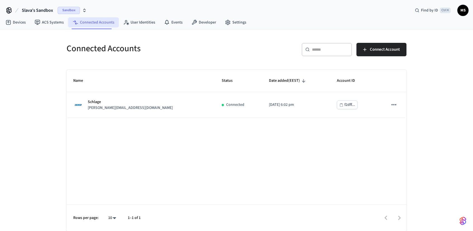
click at [68, 23] on link "Connected Accounts" at bounding box center [93, 22] width 51 height 10
click at [63, 24] on link "ACS Systems" at bounding box center [49, 22] width 38 height 10
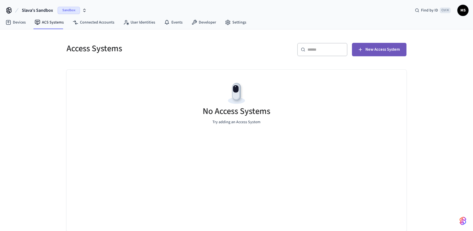
click at [382, 53] on span "New Access System" at bounding box center [383, 49] width 34 height 7
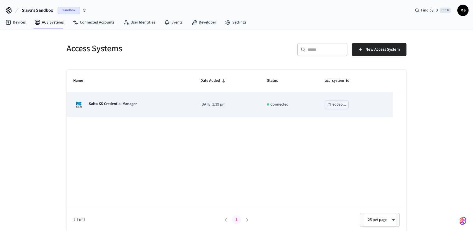
click at [165, 114] on td "Salto KS Credential Manager" at bounding box center [130, 104] width 127 height 25
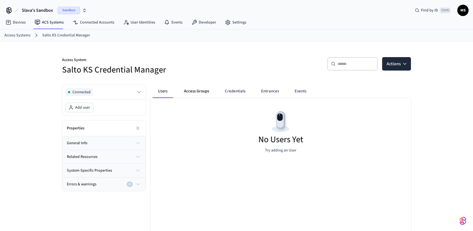
click at [196, 94] on button "Access Groups" at bounding box center [197, 91] width 34 height 13
click at [396, 70] on button "Actions" at bounding box center [397, 63] width 29 height 13
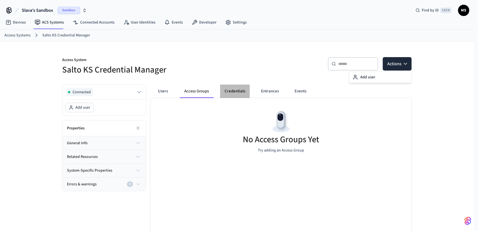
click at [241, 90] on button "Credentials" at bounding box center [235, 91] width 30 height 13
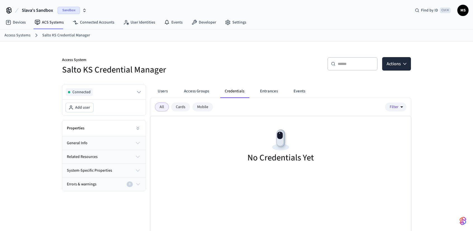
drag, startPoint x: 179, startPoint y: 106, endPoint x: 201, endPoint y: 107, distance: 21.6
click at [180, 106] on div "Cards" at bounding box center [180, 106] width 19 height 9
click at [208, 108] on div "Mobile" at bounding box center [203, 106] width 21 height 9
click at [397, 107] on button "Filter" at bounding box center [396, 106] width 22 height 9
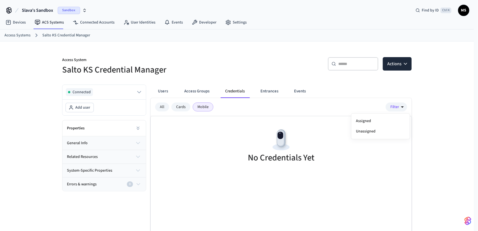
click at [275, 90] on div at bounding box center [239, 115] width 478 height 231
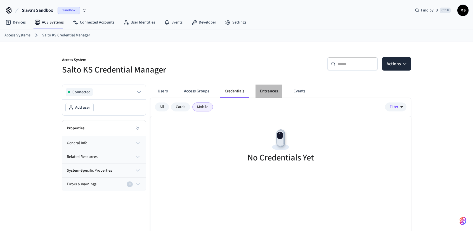
click at [269, 91] on button "Entrances" at bounding box center [269, 91] width 27 height 13
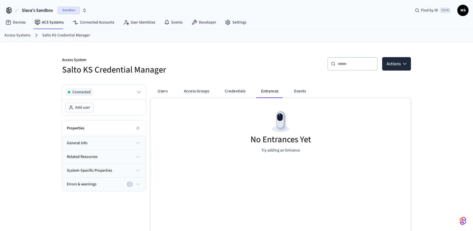
click at [336, 122] on div "No Entrances Yet Try adding an Entrance" at bounding box center [281, 131] width 261 height 67
click at [105, 154] on button "related resources" at bounding box center [103, 156] width 83 height 13
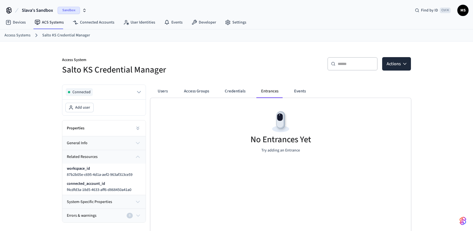
click at [113, 153] on button "related resources" at bounding box center [103, 156] width 83 height 13
